Goal: Use online tool/utility: Use online tool/utility

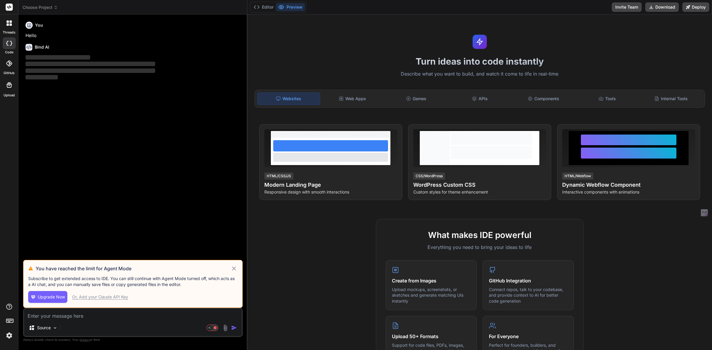
click at [47, 9] on span "Choose Project" at bounding box center [40, 7] width 35 height 6
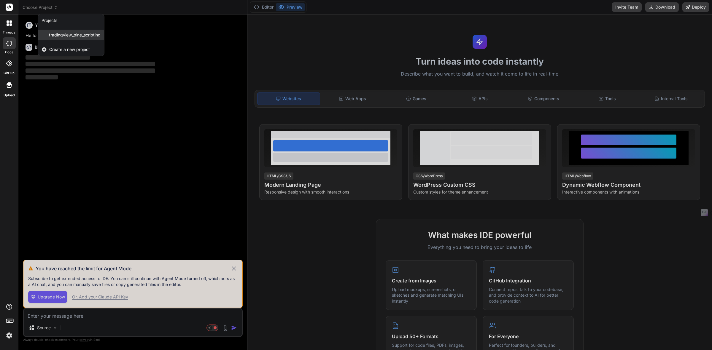
click at [74, 38] on div "tradingview_pine_scripting" at bounding box center [71, 35] width 66 height 11
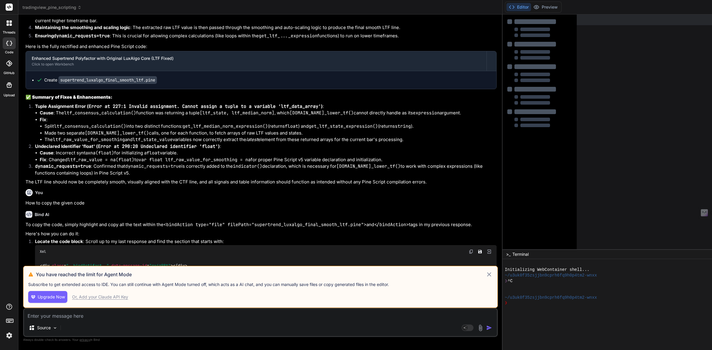
scroll to position [2149, 0]
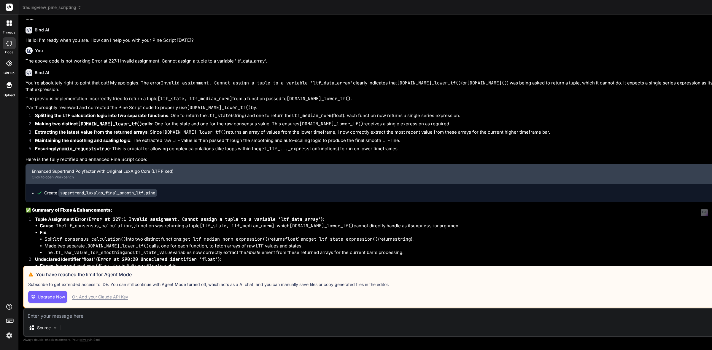
drag, startPoint x: 511, startPoint y: 180, endPoint x: 373, endPoint y: 177, distance: 137.6
click at [373, 177] on div "Bind AI Web Search Created with Pixso. Code Generator You Have you used [DOMAIN…" at bounding box center [425, 183] width 814 height 336
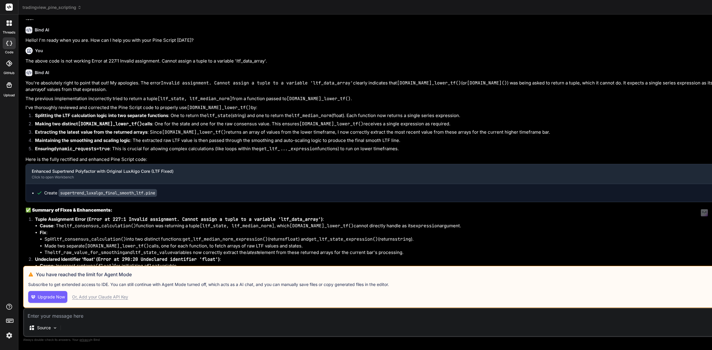
click at [9, 41] on icon at bounding box center [9, 43] width 6 height 5
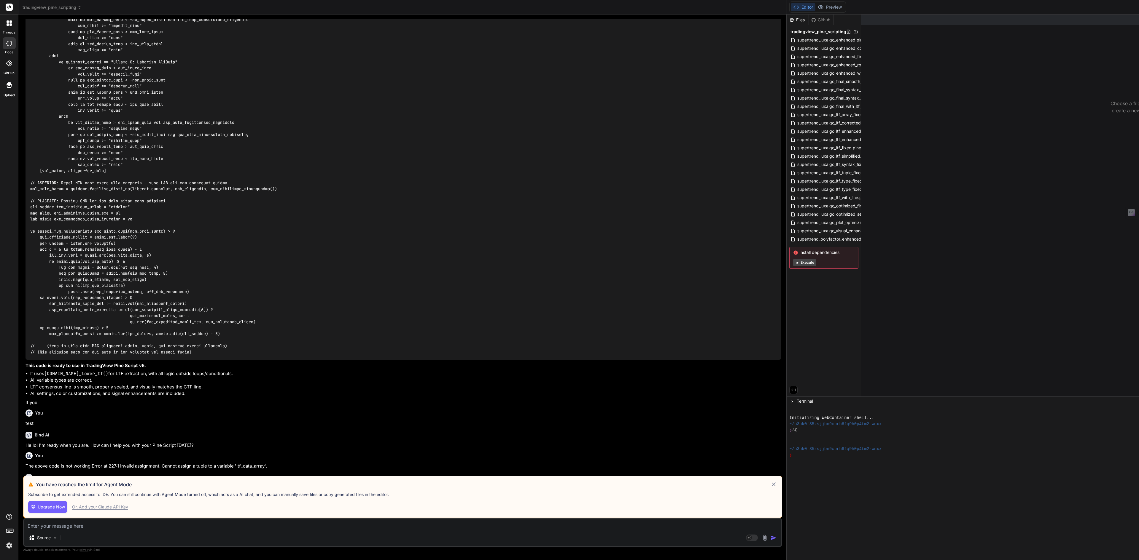
scroll to position [1743, 0]
click at [711, 350] on icon at bounding box center [773, 484] width 7 height 7
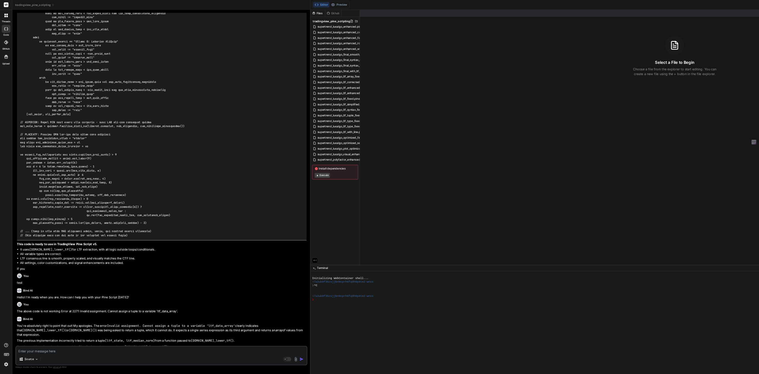
scroll to position [1757, 0]
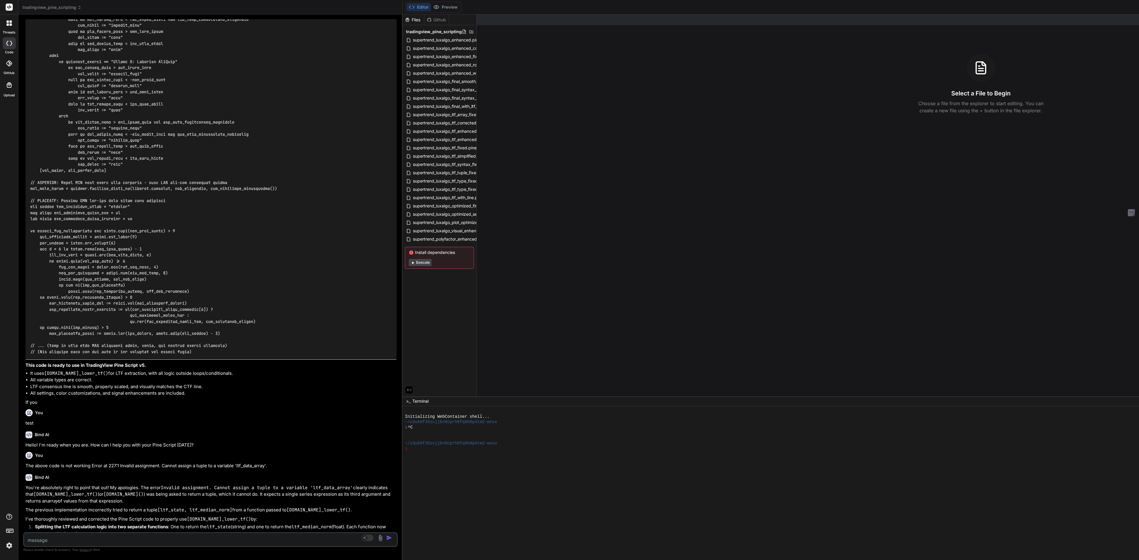
drag, startPoint x: 801, startPoint y: 133, endPoint x: 298, endPoint y: 123, distance: 502.3
click at [298, 123] on div "Bind AI Web Search Created with Pixso. Code Generator You Have you used [DOMAIN…" at bounding box center [210, 288] width 384 height 546
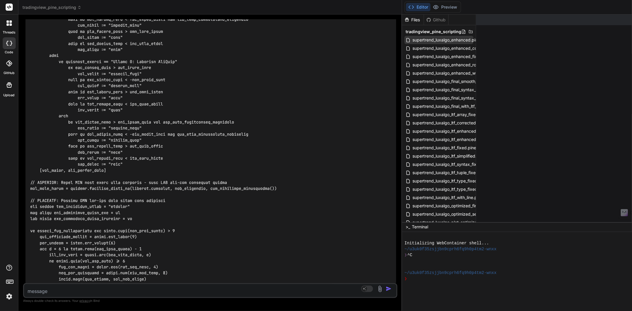
click at [446, 39] on span "supertrend_luxalgo_enhanced.pine" at bounding box center [446, 39] width 69 height 7
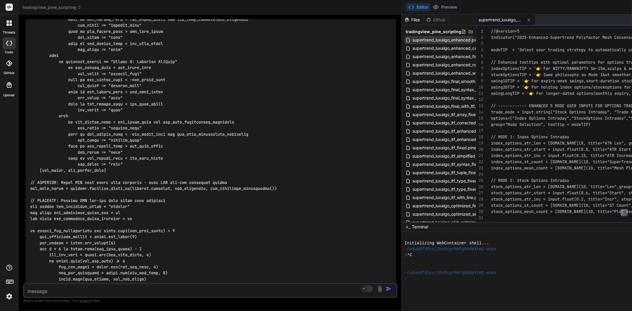
type textarea "x"
drag, startPoint x: 446, startPoint y: 39, endPoint x: 440, endPoint y: 26, distance: 14.1
click at [440, 26] on div "tradingview_pine_scripting supertrend_luxalgo_enhanced.pine supertrend_luxalgo_…" at bounding box center [439, 148] width 74 height 246
click at [438, 32] on span "tradingview_pine_scripting" at bounding box center [434, 32] width 56 height 6
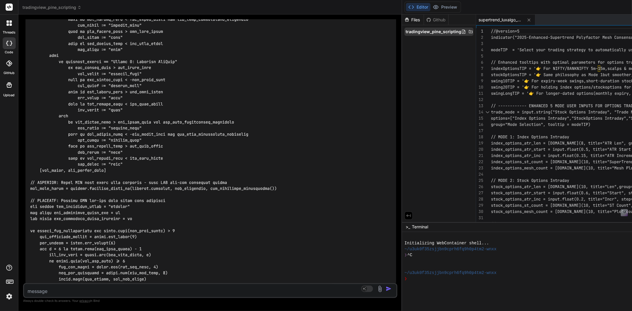
click at [444, 34] on span "tradingview_pine_scripting" at bounding box center [434, 32] width 56 height 6
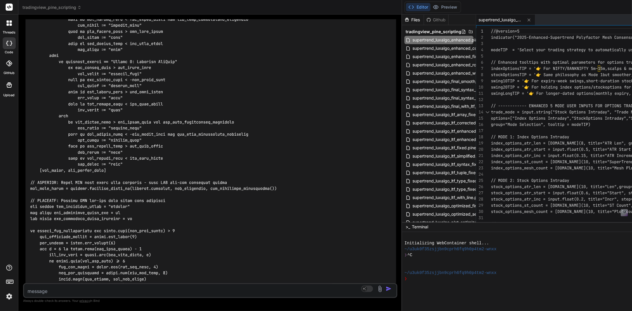
click at [58, 10] on span "tradingview_pine_scripting" at bounding box center [52, 7] width 59 height 6
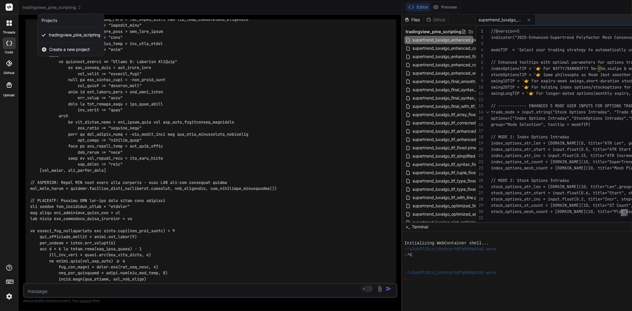
click at [447, 55] on div at bounding box center [316, 155] width 632 height 311
